Goal: Information Seeking & Learning: Learn about a topic

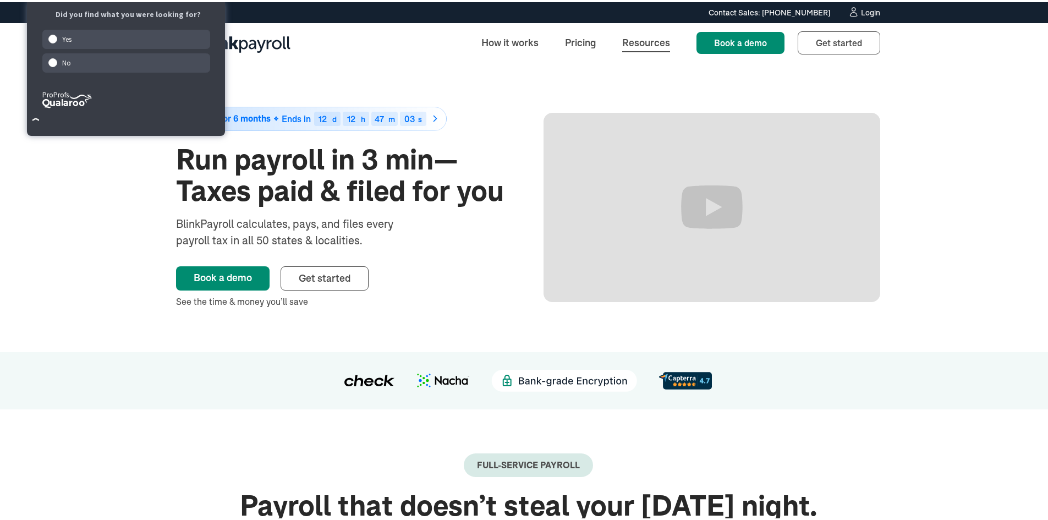
click at [652, 41] on link "Resources" at bounding box center [645, 41] width 65 height 24
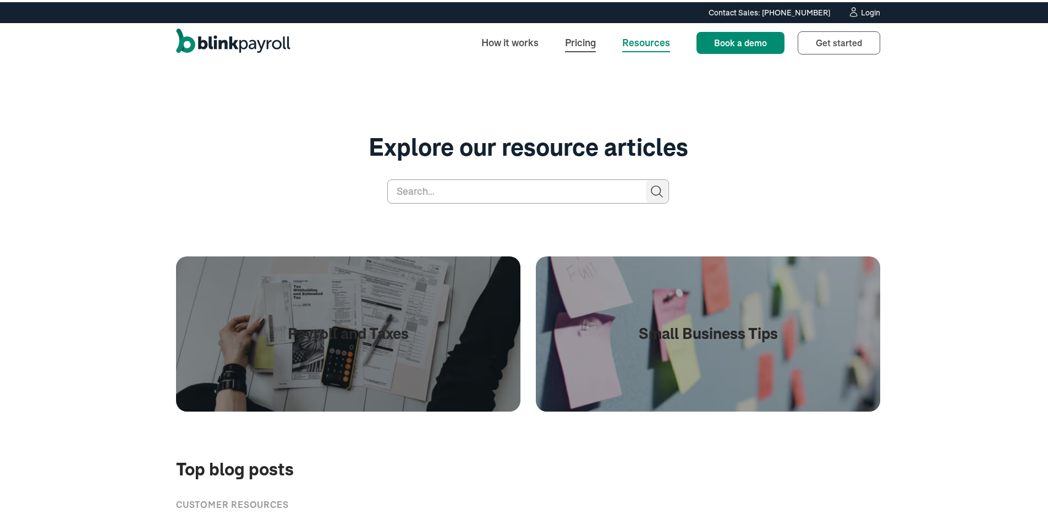
click at [585, 39] on link "Pricing" at bounding box center [580, 41] width 48 height 24
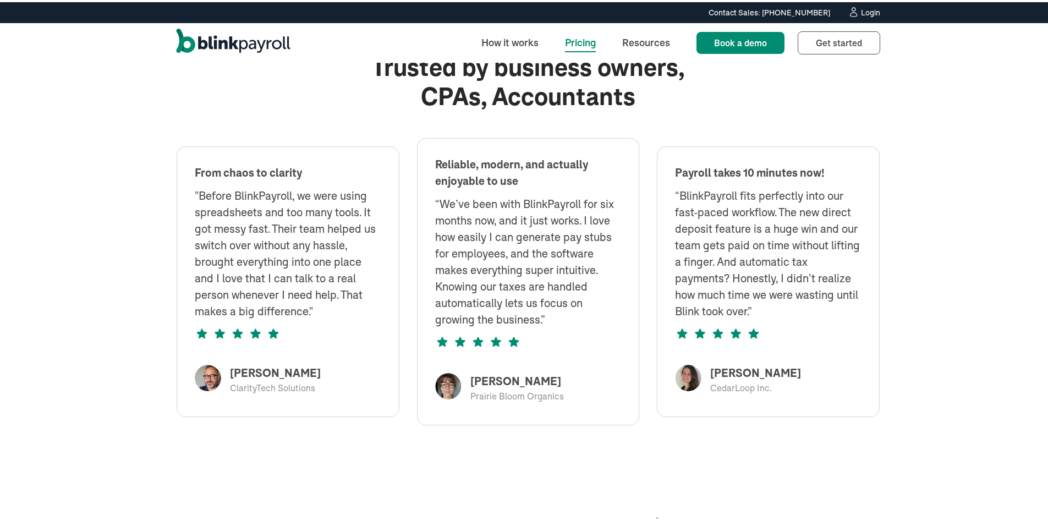
scroll to position [1100, 0]
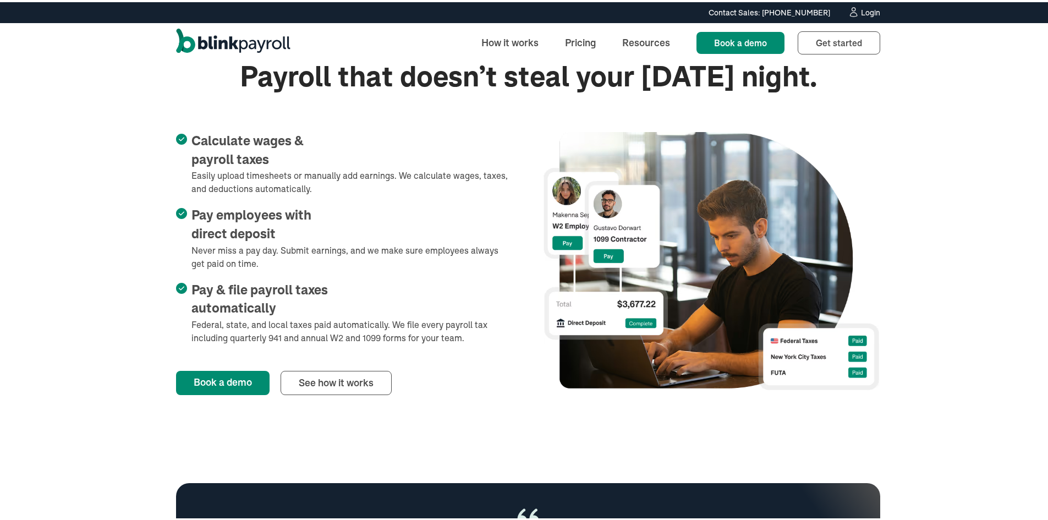
scroll to position [330, 0]
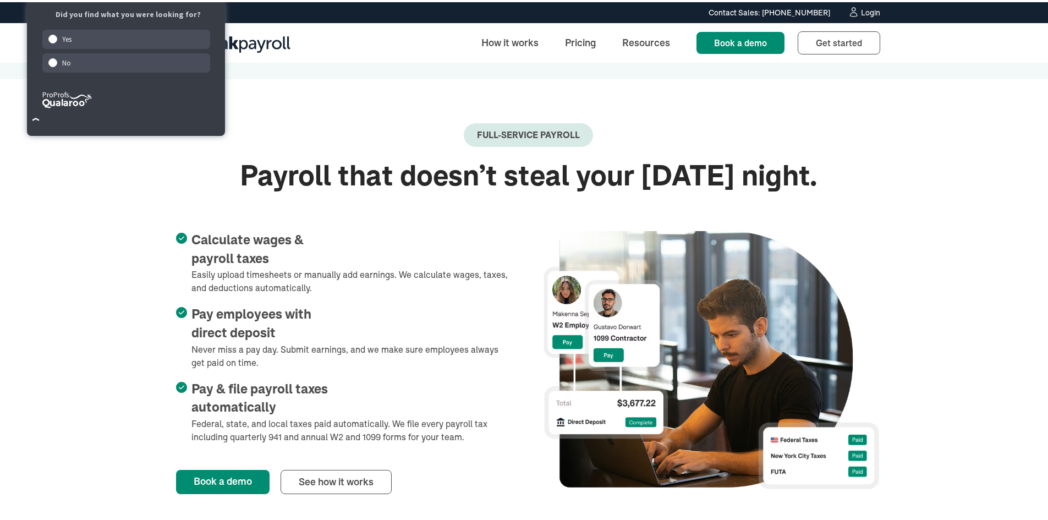
click at [370, 132] on div "Full-Service payroll" at bounding box center [528, 139] width 704 height 37
drag, startPoint x: 370, startPoint y: 132, endPoint x: 248, endPoint y: 103, distance: 125.4
click at [248, 103] on div "Full-Service payroll Payroll that doesn’t steal your [DATE] night. Calculate wa…" at bounding box center [528, 306] width 704 height 459
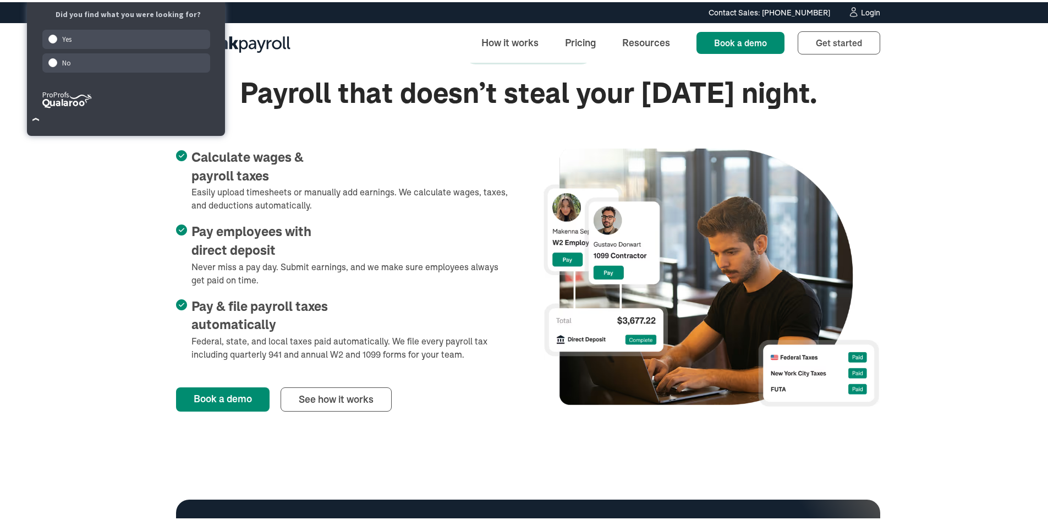
scroll to position [440, 0]
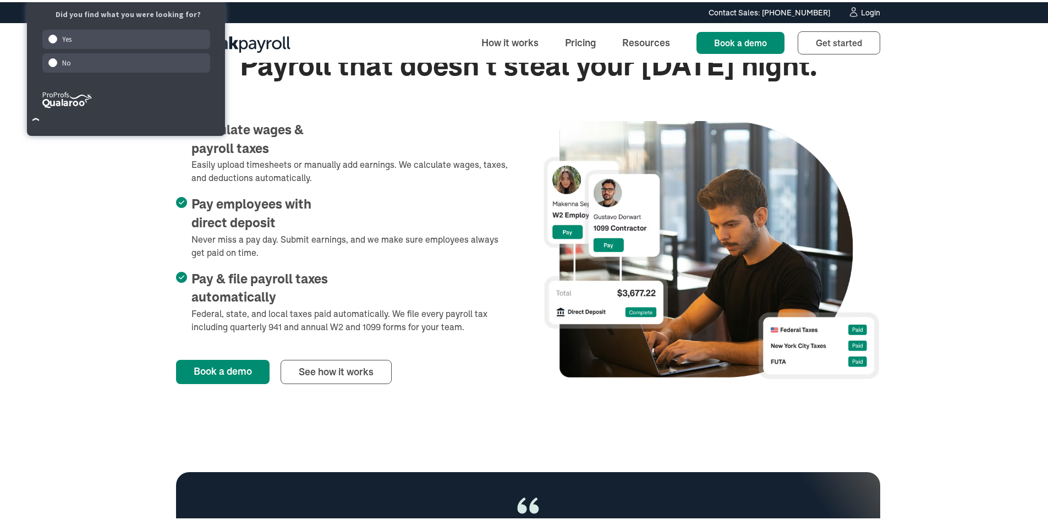
click at [297, 102] on div "Full-Service payroll Payroll that doesn’t steal your [DATE] night. Calculate wa…" at bounding box center [528, 196] width 704 height 459
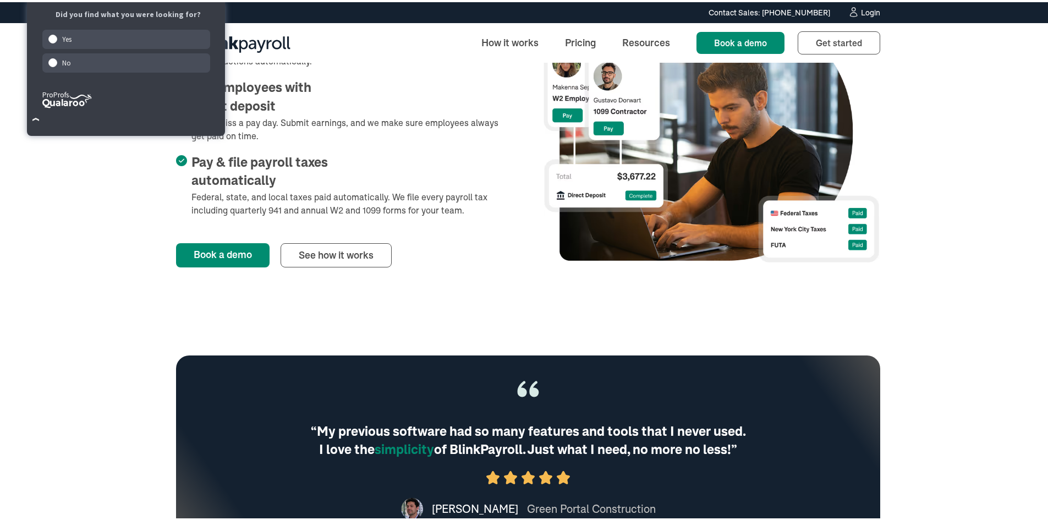
scroll to position [660, 0]
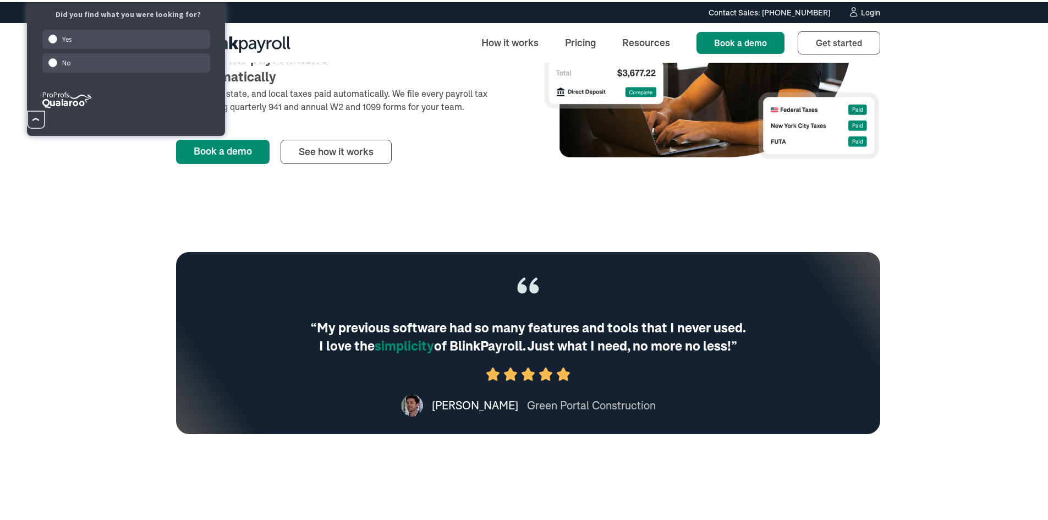
click at [35, 118] on icon "Close Survey" at bounding box center [35, 117] width 7 height 3
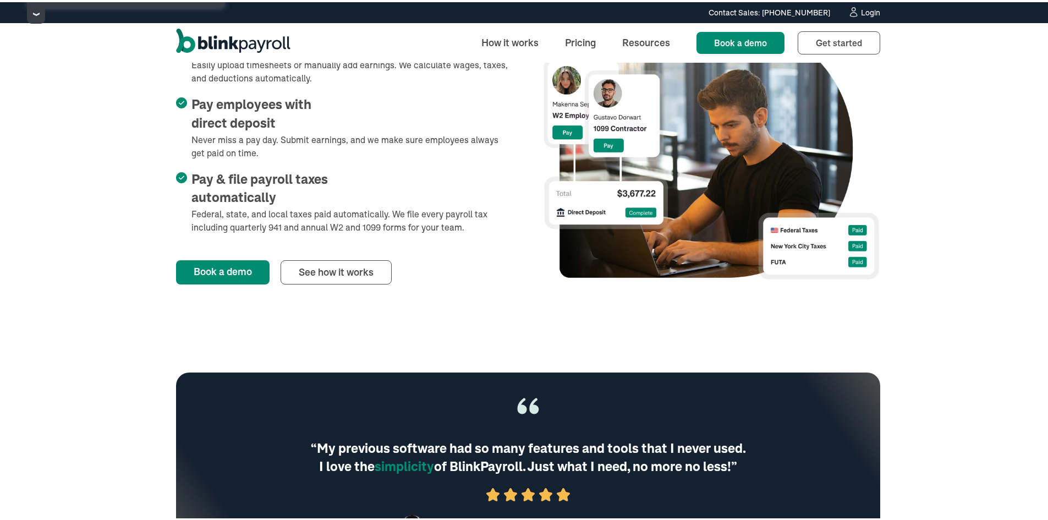
scroll to position [385, 0]
